Goal: Task Accomplishment & Management: Manage account settings

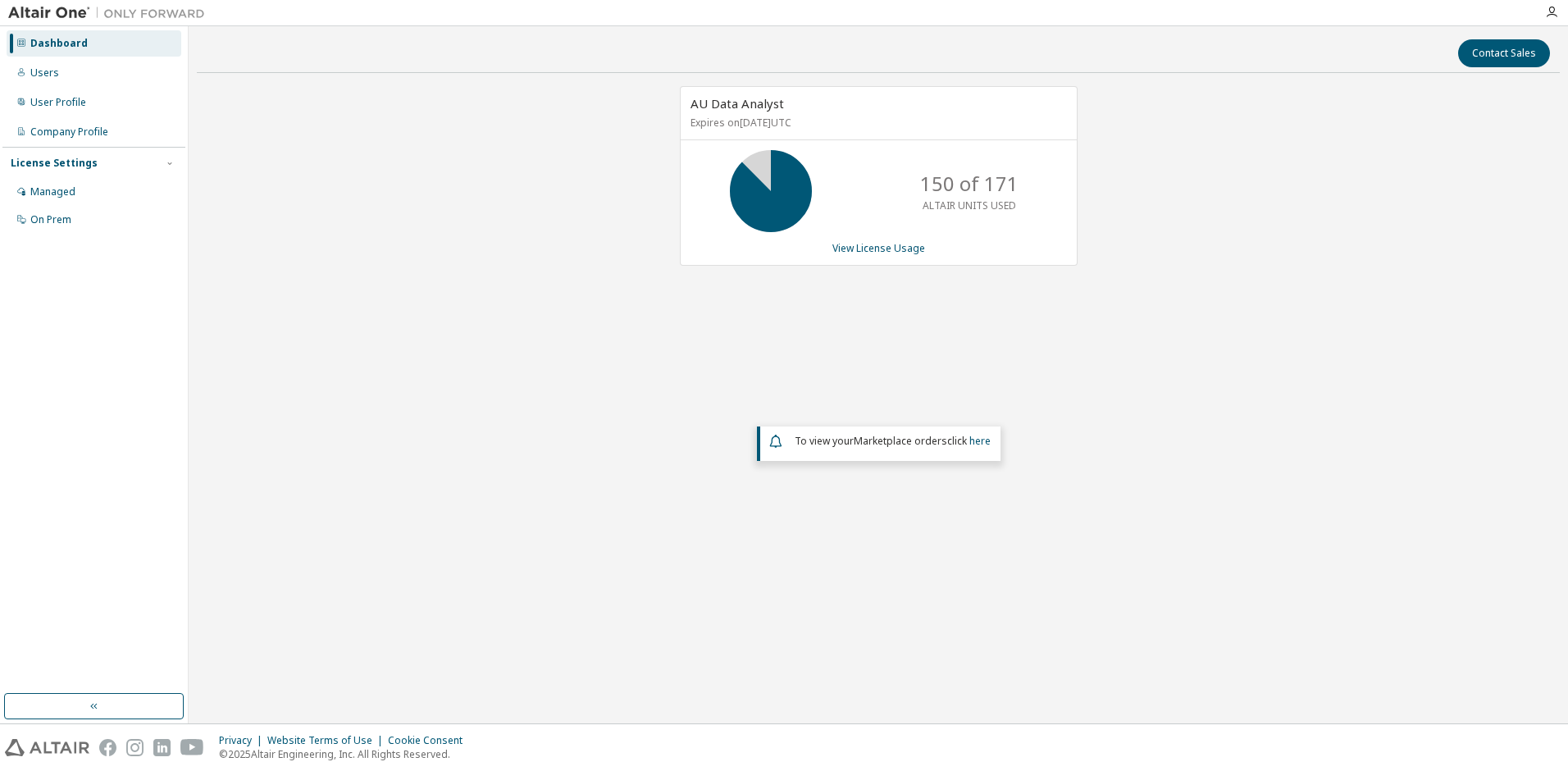
click at [982, 202] on p "ALTAIR UNITS USED" at bounding box center [969, 205] width 93 height 14
click at [882, 252] on link "View License Usage" at bounding box center [878, 248] width 92 height 14
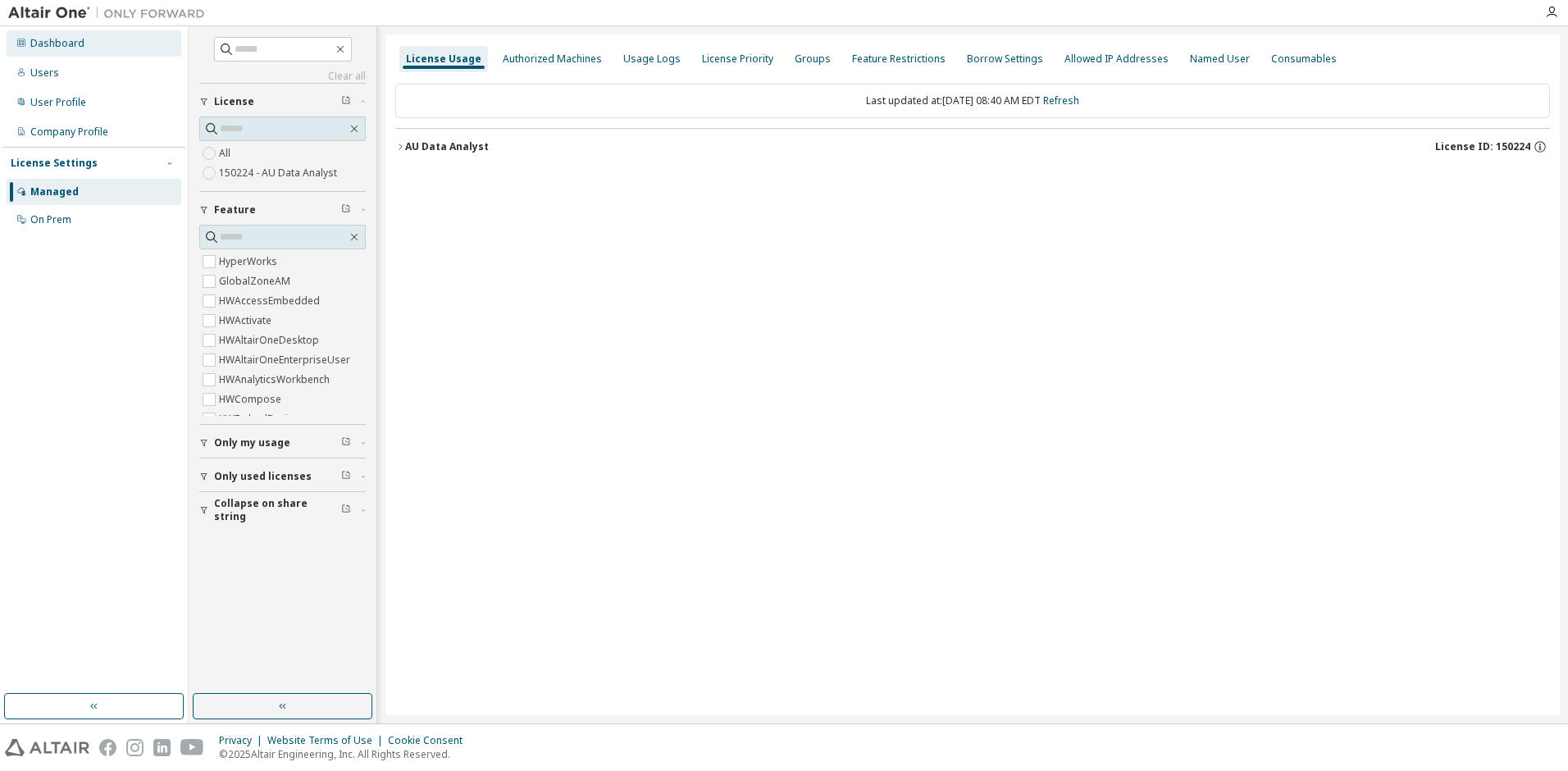
click at [45, 44] on div "Dashboard" at bounding box center [57, 43] width 55 height 13
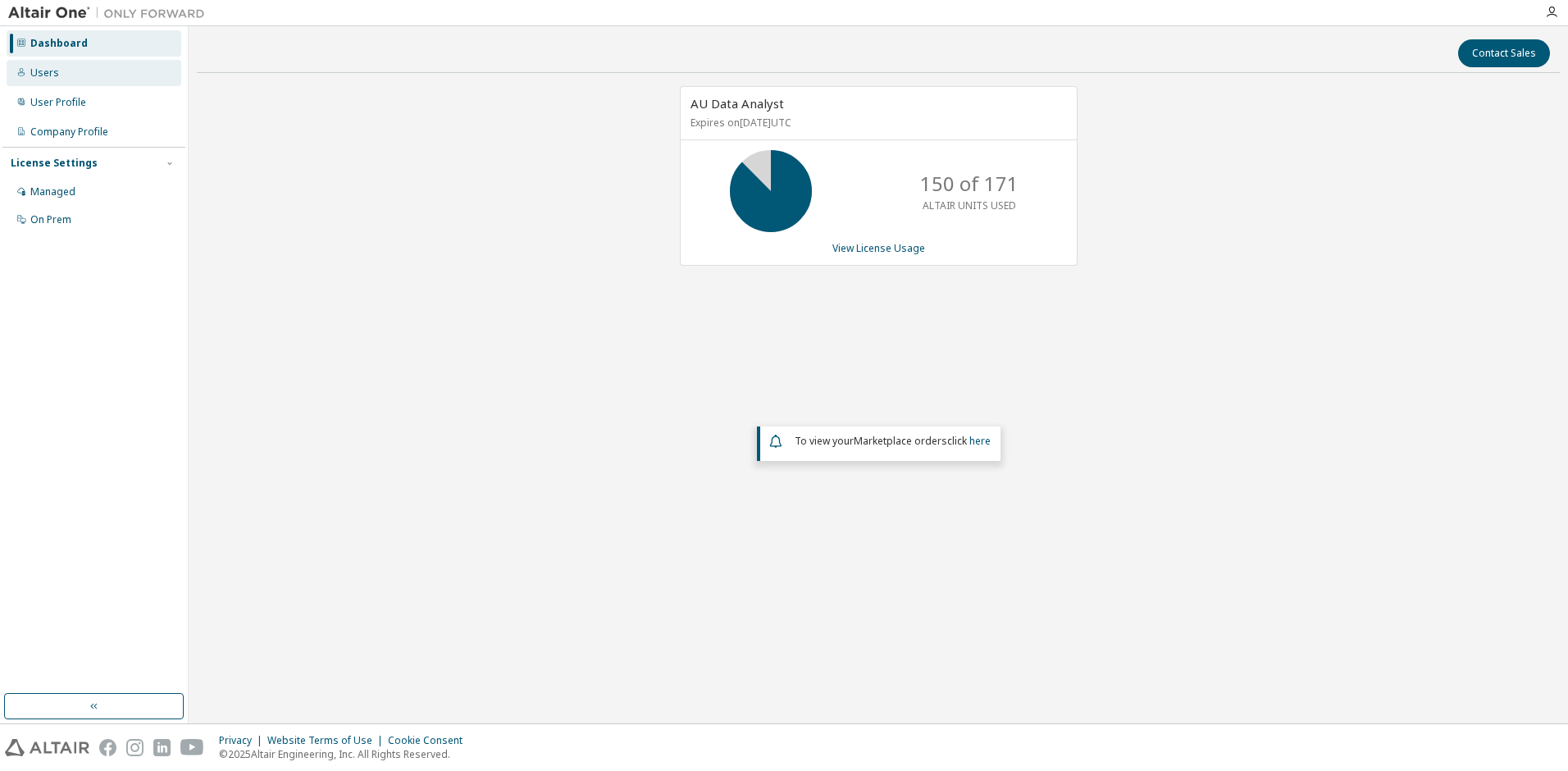
click at [45, 75] on div "Users" at bounding box center [44, 72] width 28 height 13
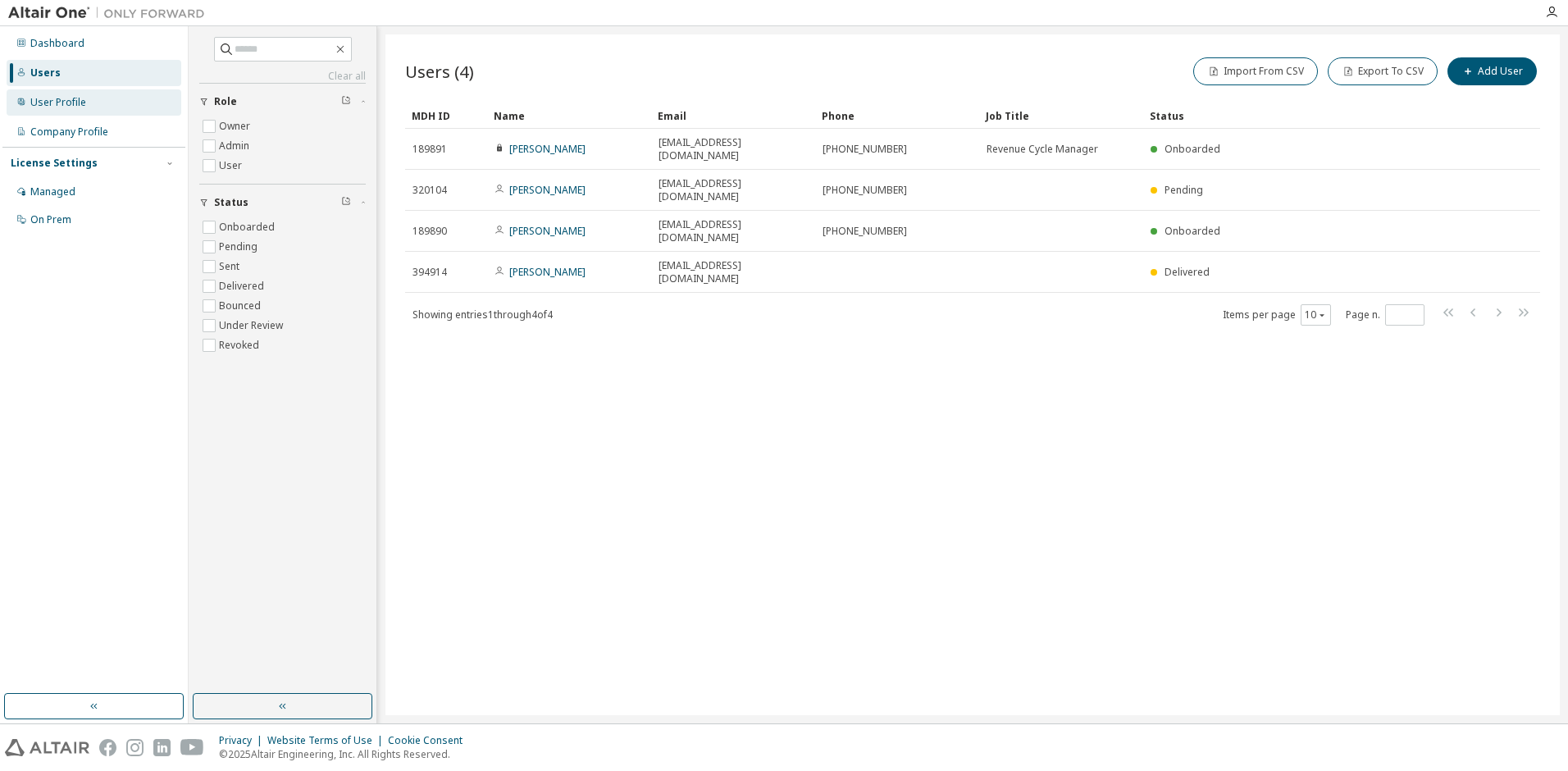
click at [55, 101] on div "User Profile" at bounding box center [57, 102] width 55 height 13
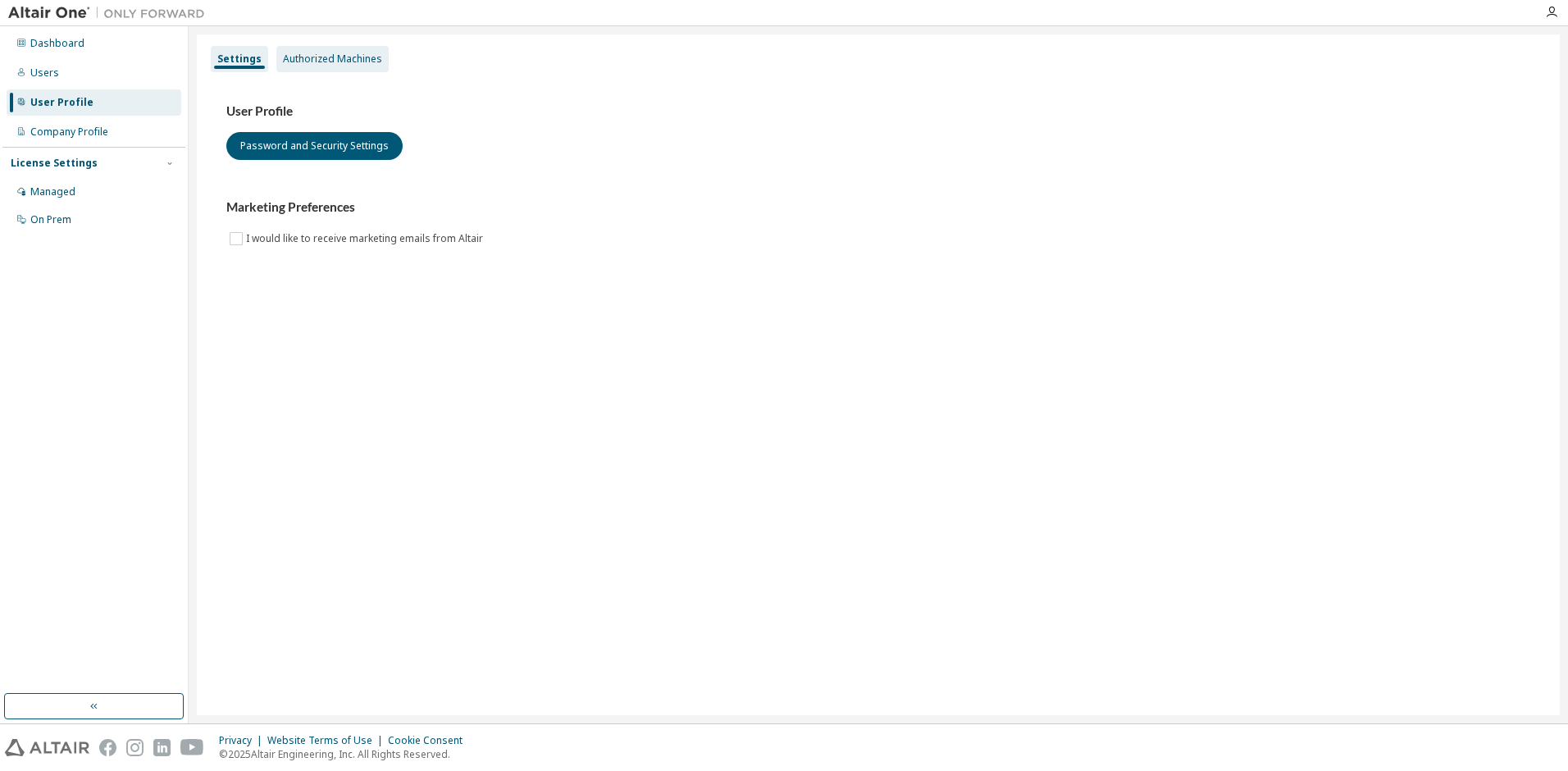
click at [307, 57] on div "Authorized Machines" at bounding box center [333, 58] width 99 height 13
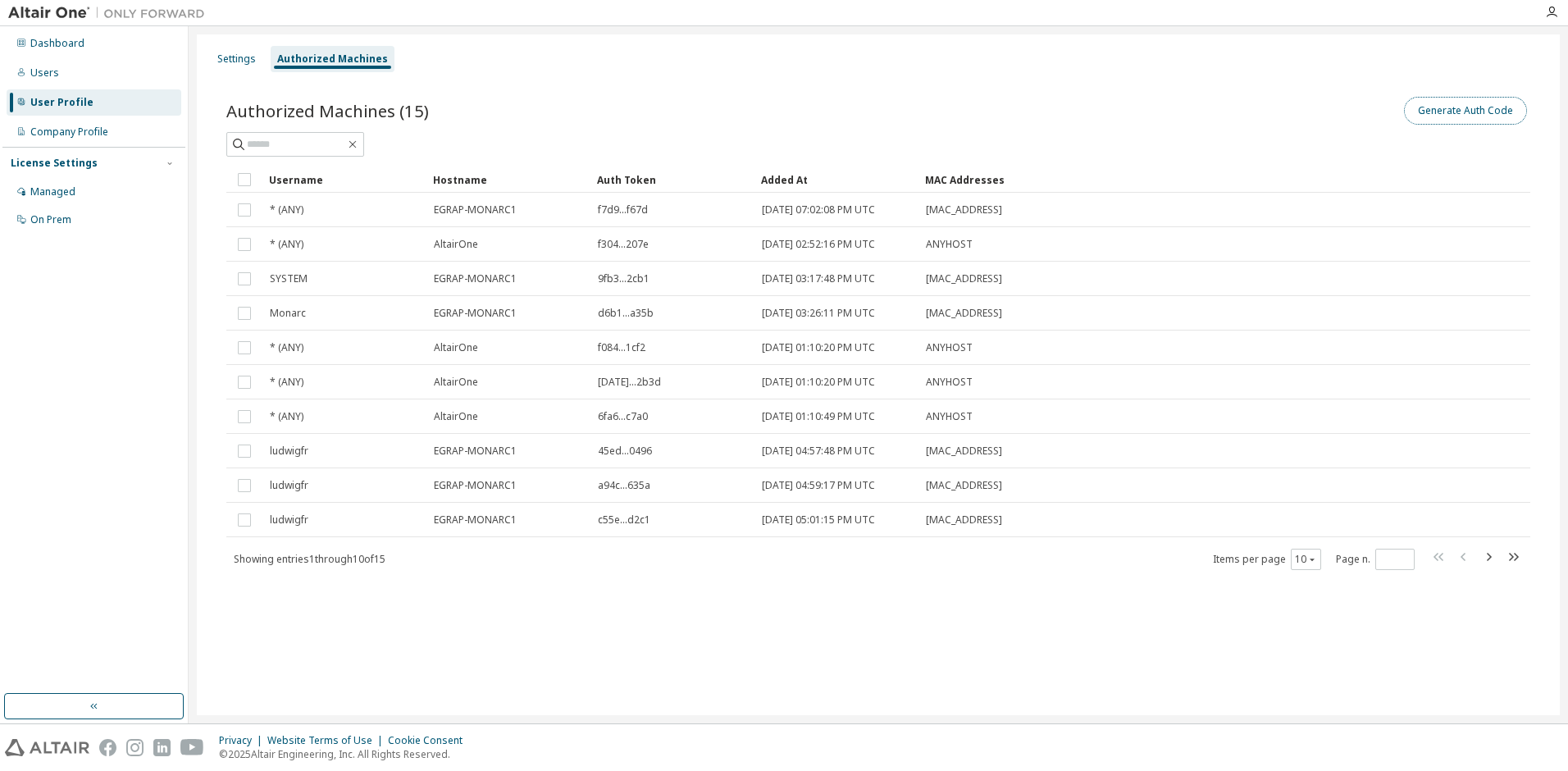
click at [1464, 108] on button "Generate Auth Code" at bounding box center [1465, 110] width 123 height 28
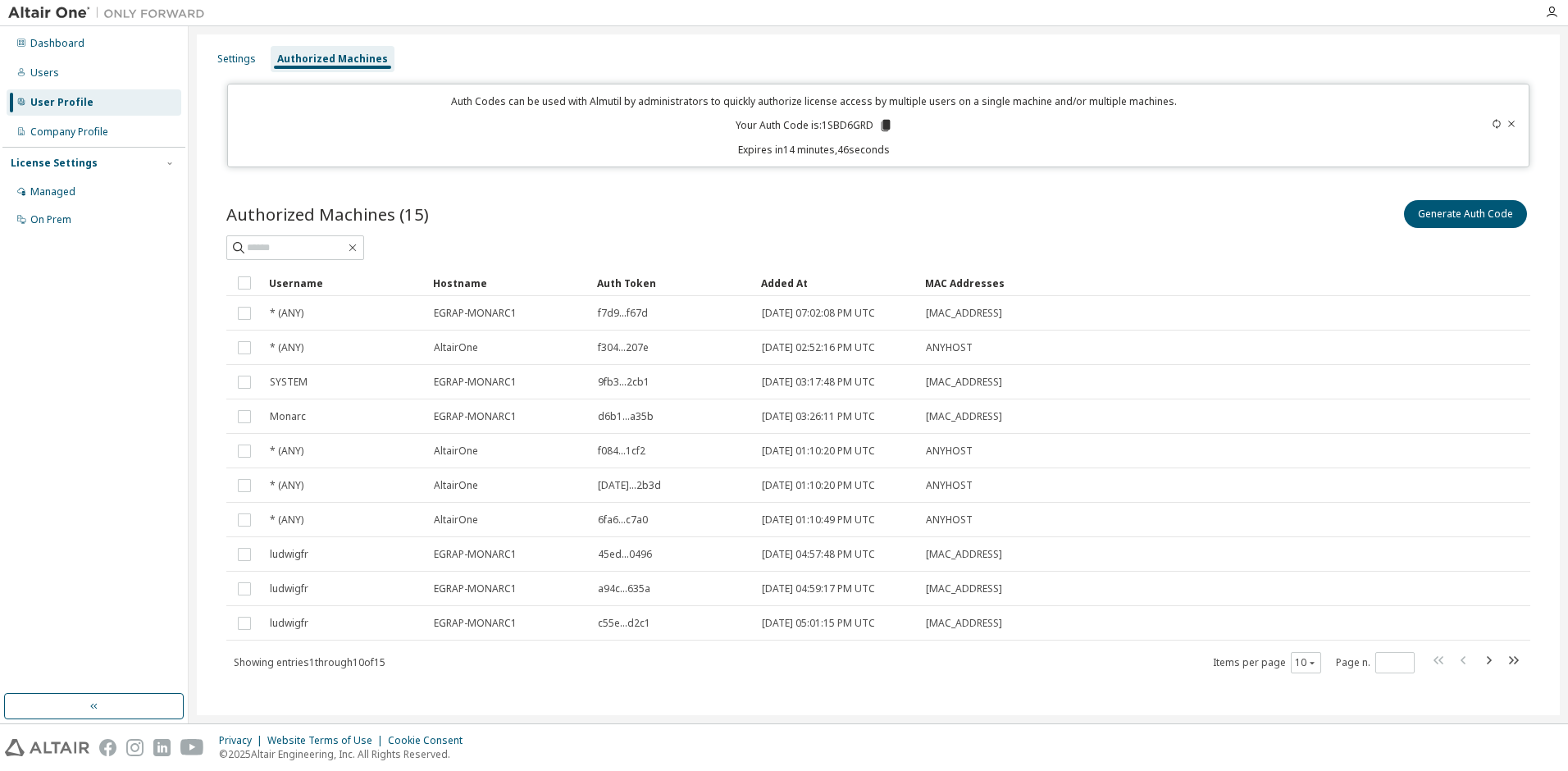
click at [882, 123] on icon at bounding box center [885, 126] width 9 height 12
click at [882, 122] on icon at bounding box center [885, 126] width 9 height 12
